Goal: Information Seeking & Learning: Learn about a topic

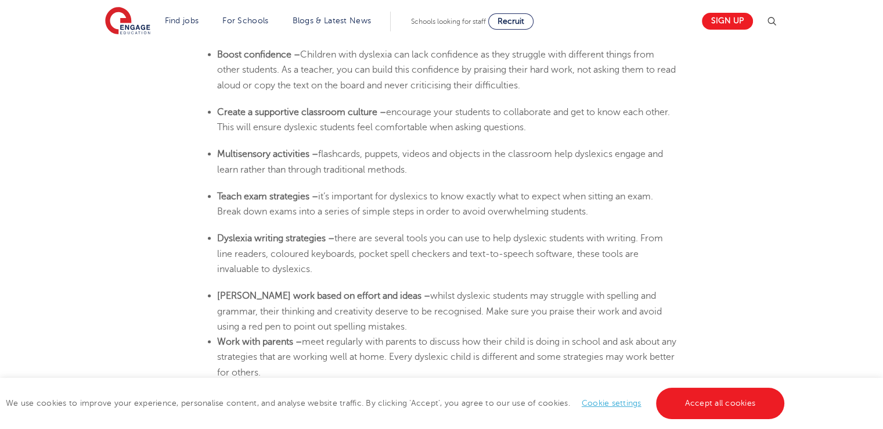
scroll to position [2159, 0]
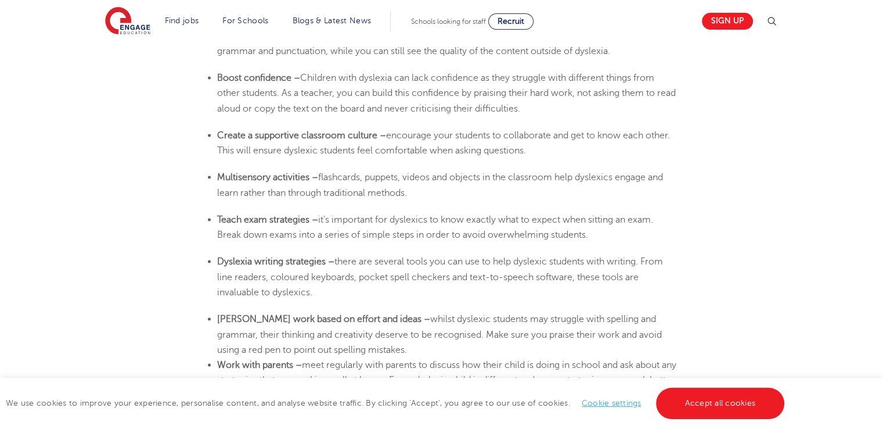
drag, startPoint x: 218, startPoint y: 174, endPoint x: 434, endPoint y: 190, distance: 216.6
click at [434, 190] on li "Multisensory activities – flashcards, puppets, videos and objects in the classr…" at bounding box center [447, 184] width 460 height 31
copy li "Multisensory activities – flashcards, puppets, videos and objects in the classr…"
click at [665, 150] on li "Create a supportive classroom culture – encourage your students to collaborate …" at bounding box center [447, 142] width 460 height 31
click at [218, 259] on ul "[MEDICAL_DATA] writing strategies – there are several tools you can use to help…" at bounding box center [442, 276] width 472 height 46
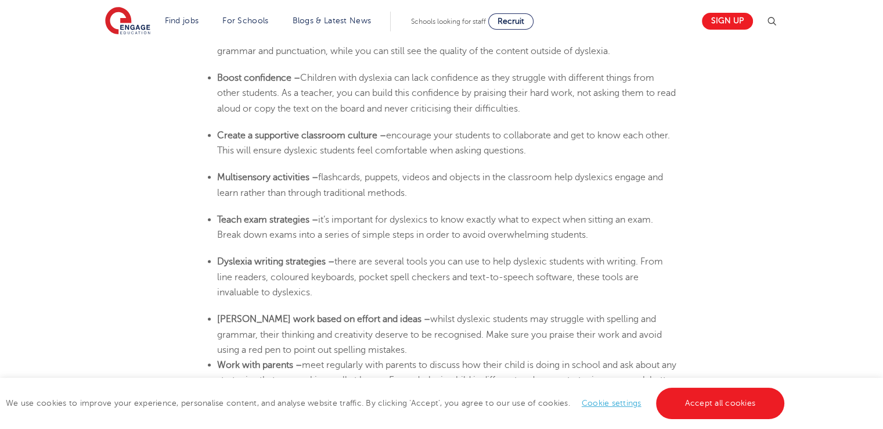
drag, startPoint x: 218, startPoint y: 259, endPoint x: 323, endPoint y: 289, distance: 108.6
click at [323, 289] on li "[MEDICAL_DATA] writing strategies – there are several tools you can use to help…" at bounding box center [447, 276] width 460 height 46
copy li "[MEDICAL_DATA] writing strategies – there are several tools you can use to help…"
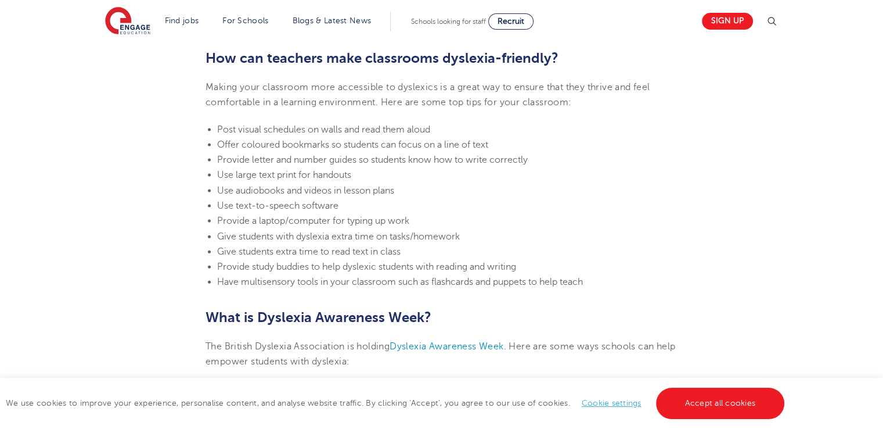
scroll to position [2545, 0]
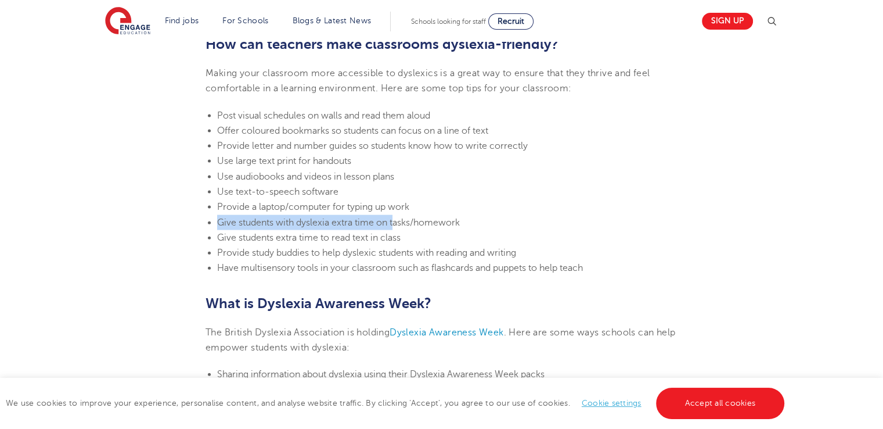
drag, startPoint x: 218, startPoint y: 219, endPoint x: 399, endPoint y: 226, distance: 181.3
click at [399, 226] on span "Give students with dyslexia extra time on tasks/homework" at bounding box center [338, 222] width 243 height 10
click at [457, 245] on li "Provide study buddies to help dyslexic students with reading and writing" at bounding box center [447, 252] width 460 height 15
drag, startPoint x: 218, startPoint y: 219, endPoint x: 474, endPoint y: 225, distance: 255.6
click at [474, 225] on li "Give students with dyslexia extra time on tasks/homework" at bounding box center [447, 222] width 460 height 15
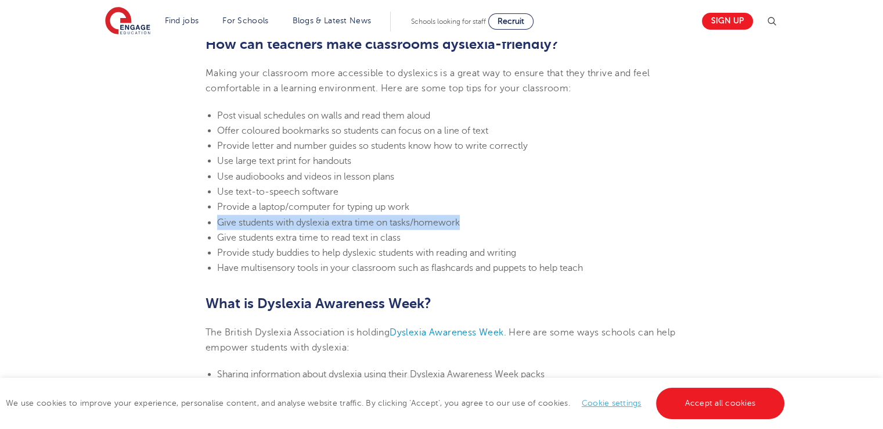
copy span "Give students with dyslexia extra time on tasks/homework"
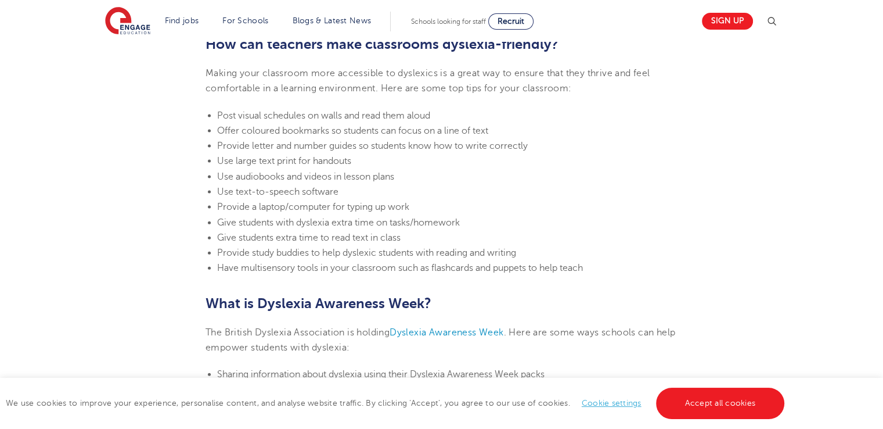
click at [542, 252] on li "Provide study buddies to help dyslexic students with reading and writing" at bounding box center [447, 252] width 460 height 15
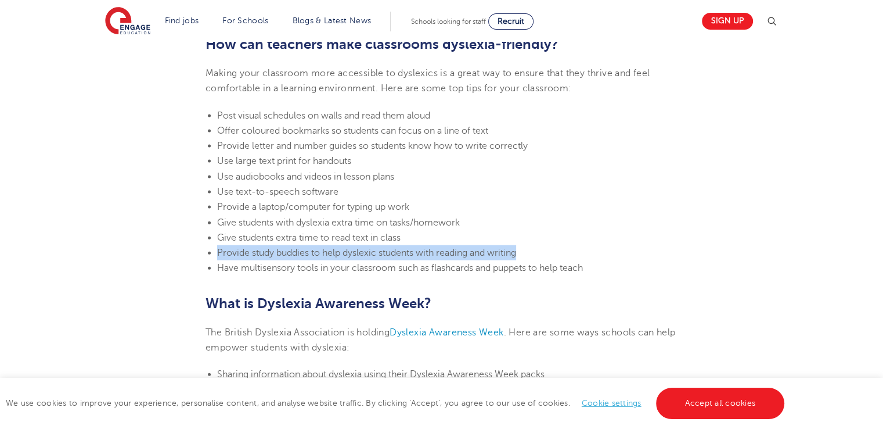
drag, startPoint x: 218, startPoint y: 251, endPoint x: 520, endPoint y: 250, distance: 302.0
click at [516, 250] on span "Provide study buddies to help dyslexic students with reading and writing" at bounding box center [366, 252] width 299 height 10
copy span "Provide study buddies to help dyslexic students with reading and writing"
click at [507, 247] on span "Provide study buddies to help dyslexic students with reading and writing" at bounding box center [366, 252] width 299 height 10
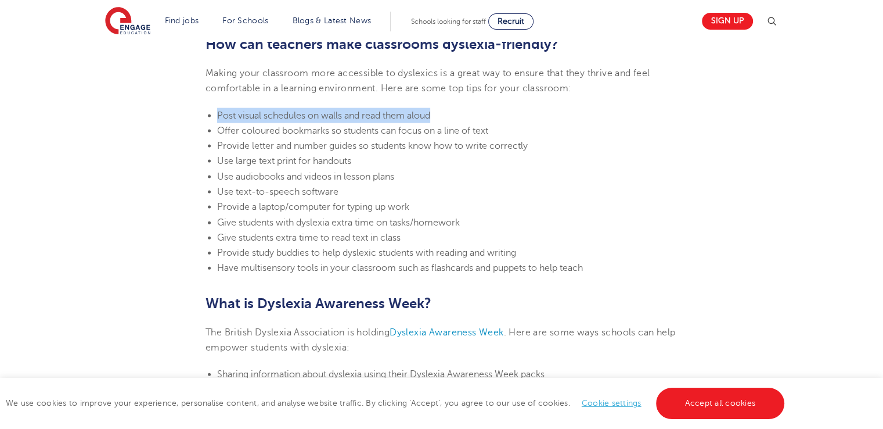
drag, startPoint x: 218, startPoint y: 111, endPoint x: 442, endPoint y: 113, distance: 224.2
click at [442, 113] on li "Post visual schedules on walls and read them aloud" at bounding box center [447, 115] width 460 height 15
copy span "Post visual schedules on walls and read them aloud"
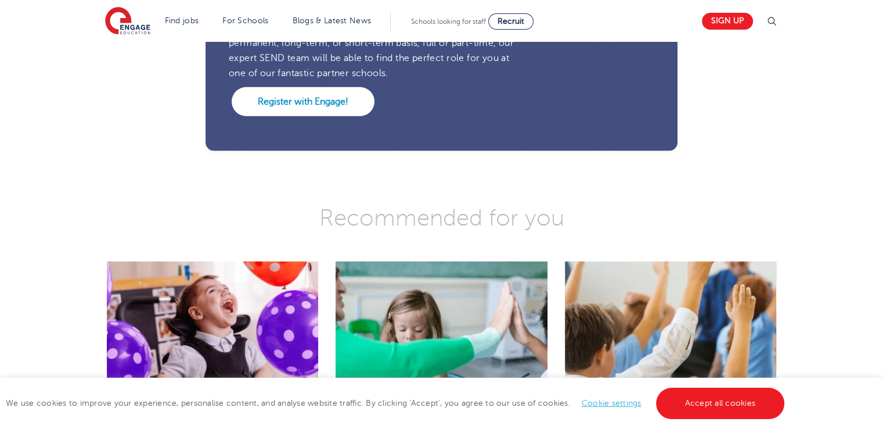
scroll to position [3173, 0]
